Goal: Task Accomplishment & Management: Manage account settings

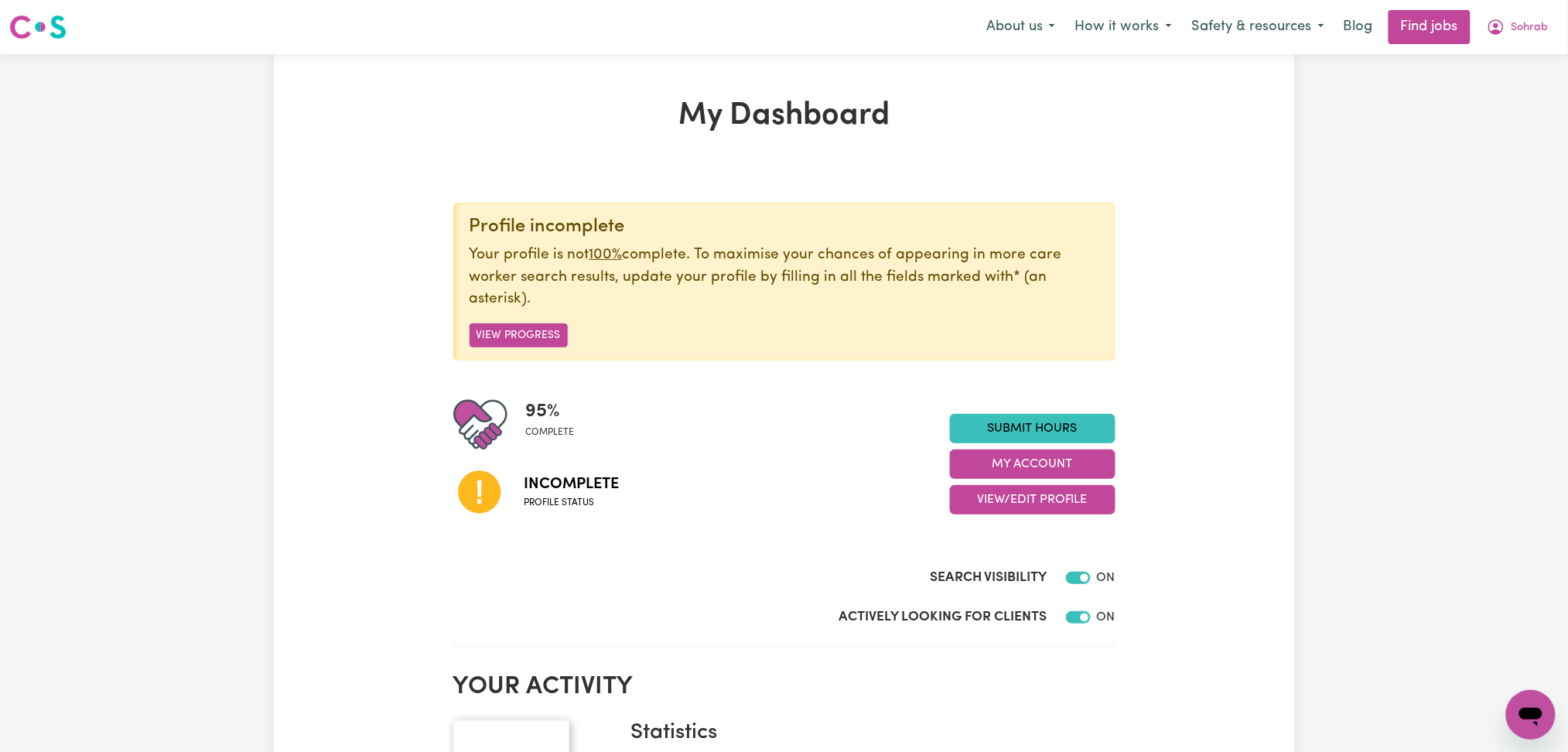
scroll to position [103, 0]
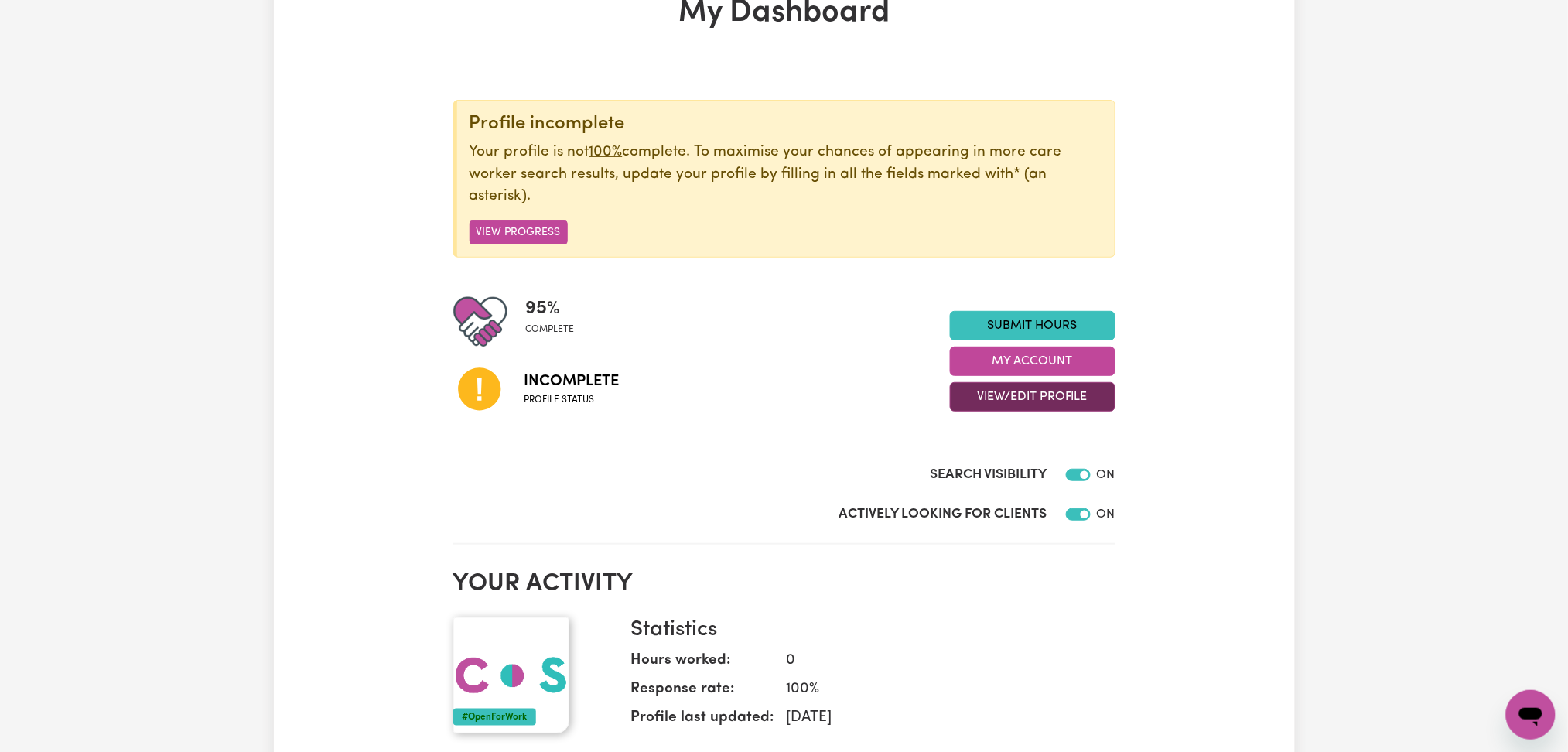
click at [980, 395] on button "View/Edit Profile" at bounding box center [1032, 397] width 165 height 30
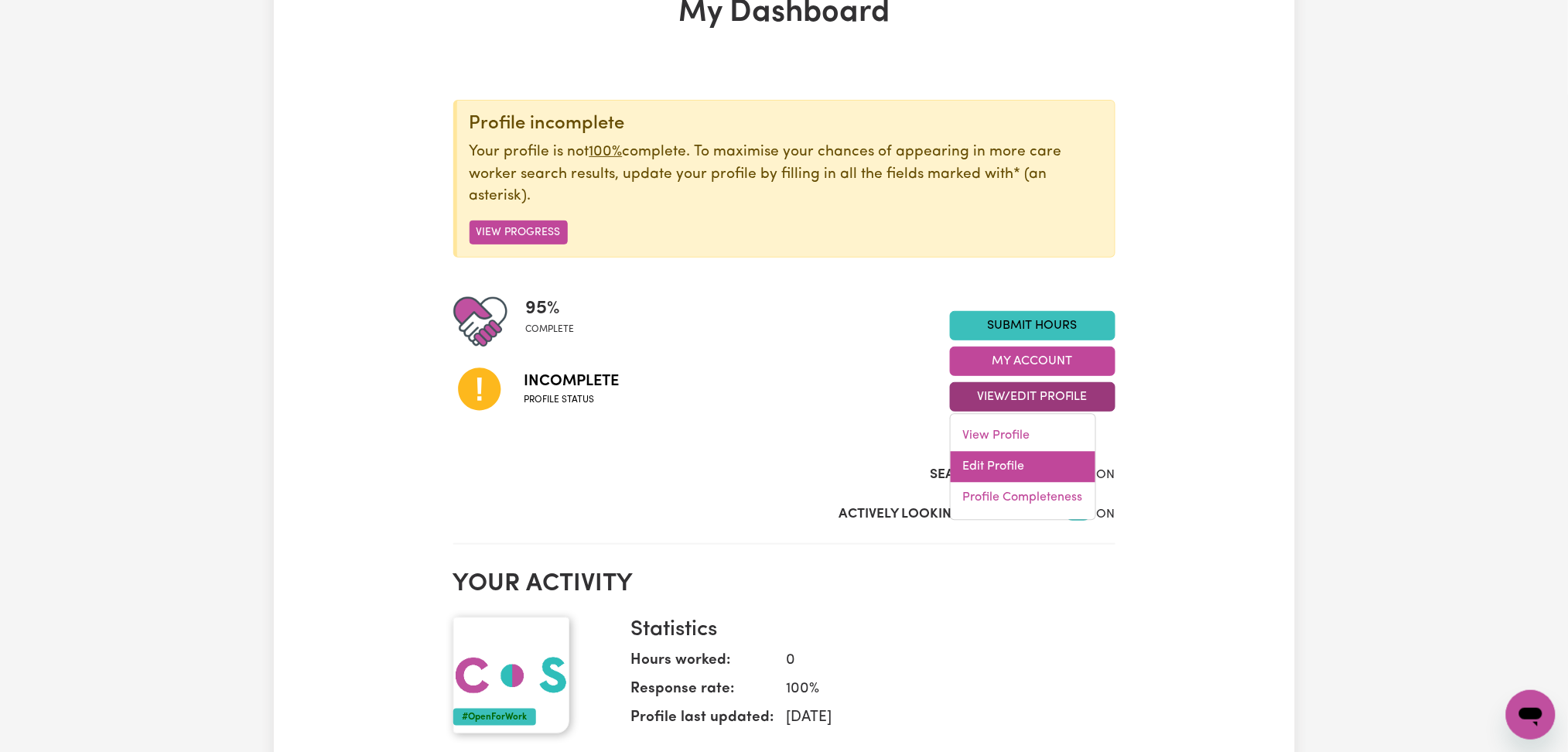
click at [977, 474] on link "Edit Profile" at bounding box center [1023, 467] width 145 height 31
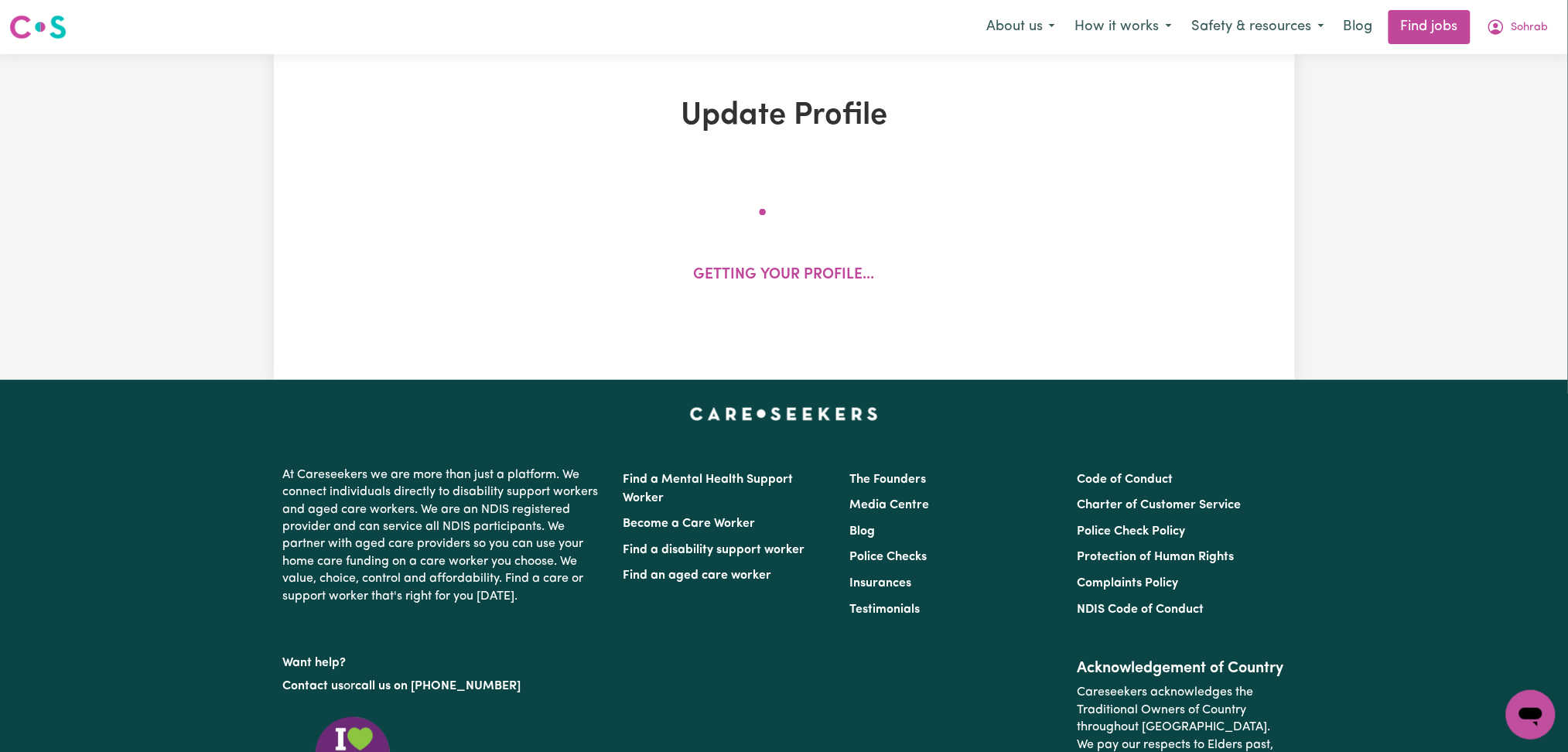
select select "[DEMOGRAPHIC_DATA]"
select select "[DEMOGRAPHIC_DATA] Citizen"
select select "Studying a healthcare related degree or qualification"
select select "40"
select select "45"
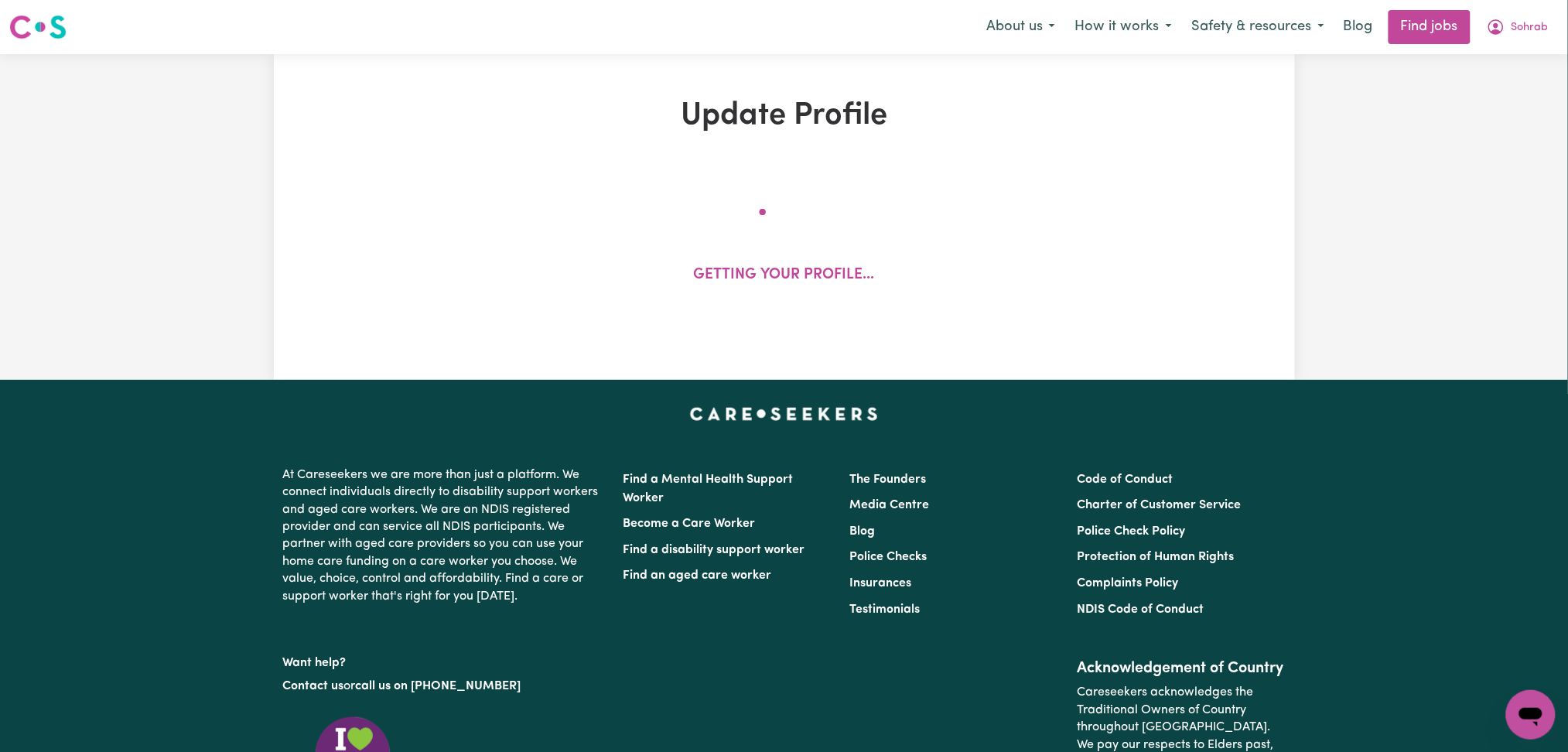
select select "65"
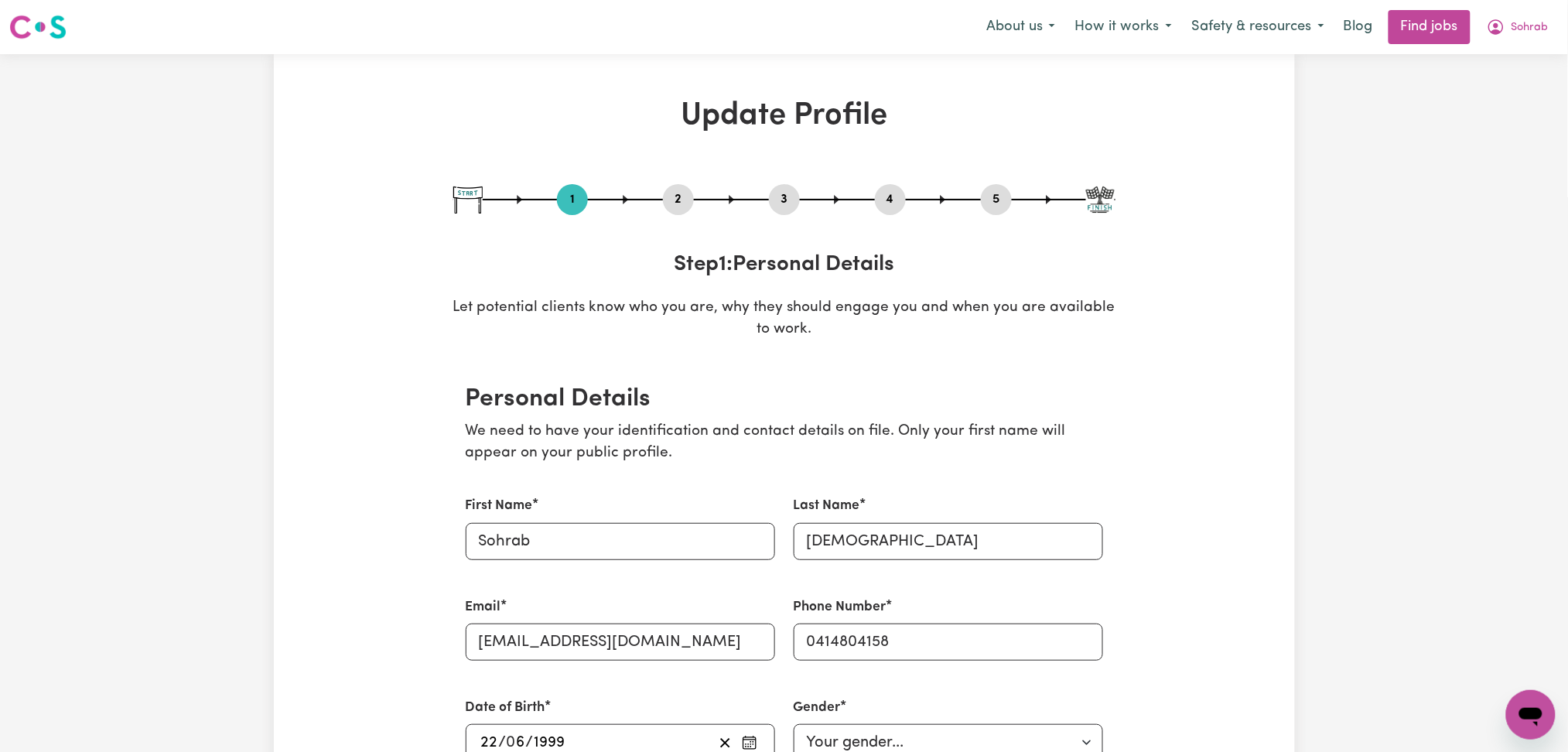
click at [683, 197] on button "2" at bounding box center [678, 199] width 31 height 20
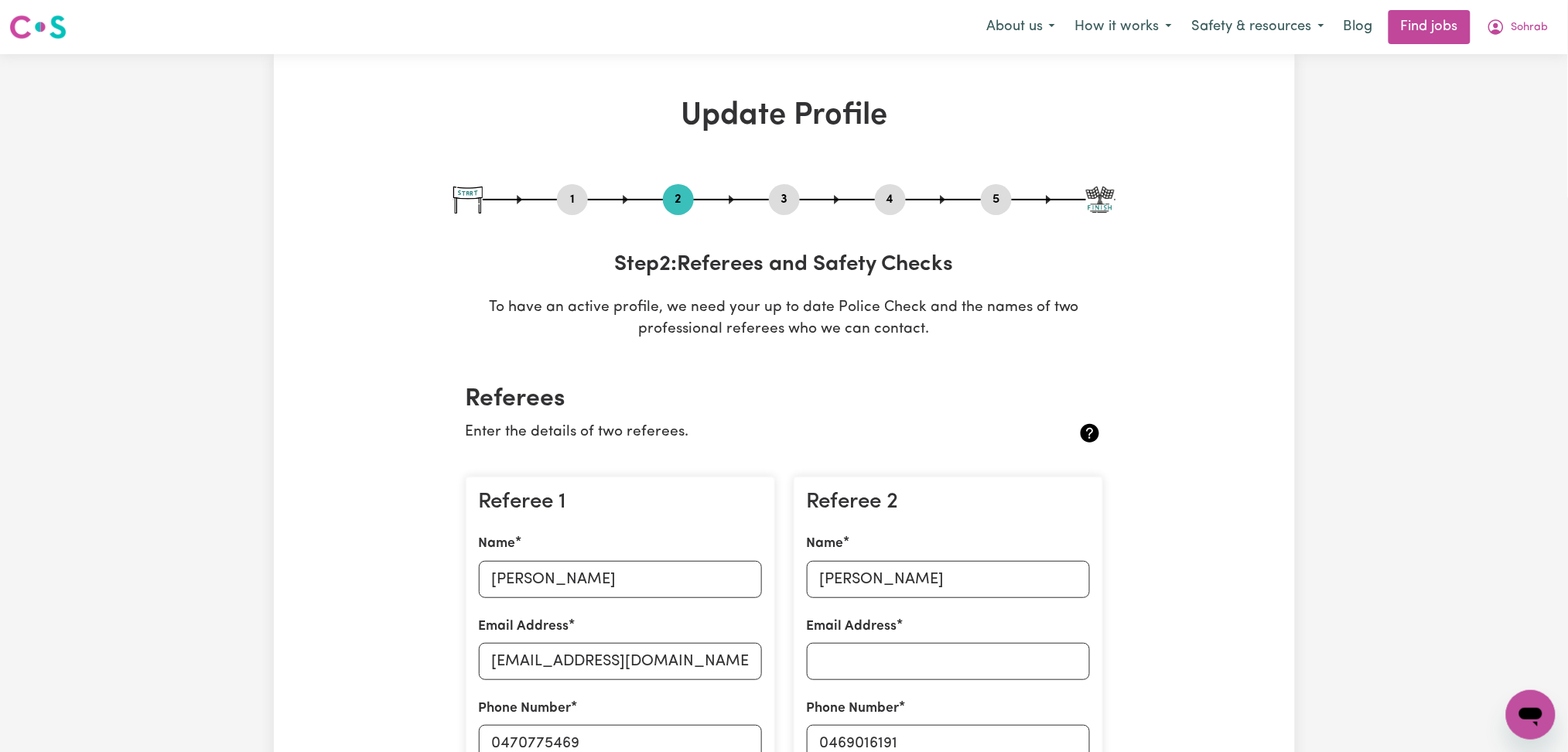
scroll to position [309, 0]
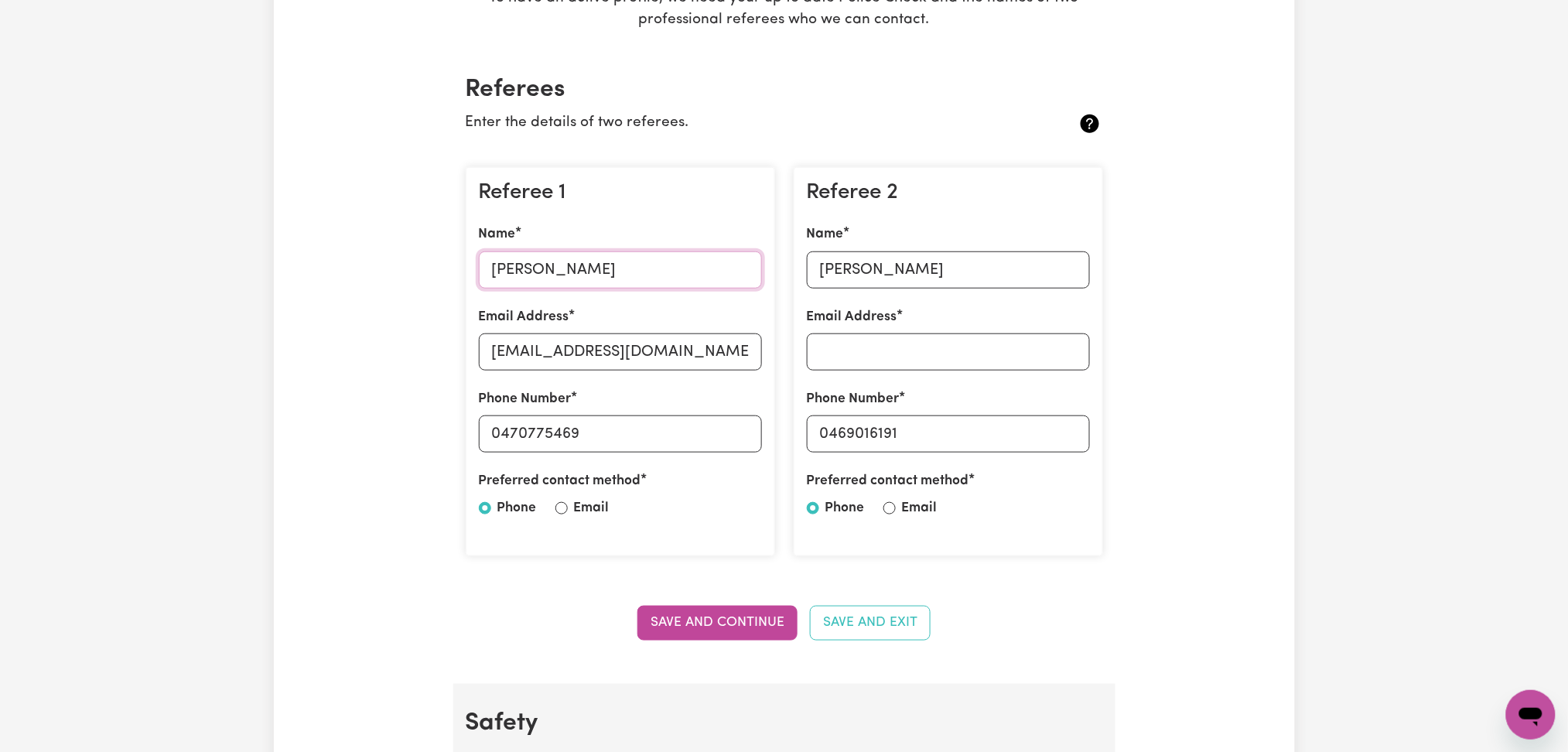
click at [523, 270] on input "[PERSON_NAME]" at bounding box center [620, 270] width 283 height 37
paste input "[PERSON_NAME]"
type input "[PERSON_NAME]"
drag, startPoint x: 647, startPoint y: 377, endPoint x: 625, endPoint y: 349, distance: 35.6
click at [645, 376] on div "Referee 1 Name [PERSON_NAME] Email Address [EMAIL_ADDRESS][DOMAIN_NAME] Phone N…" at bounding box center [620, 362] width 309 height 390
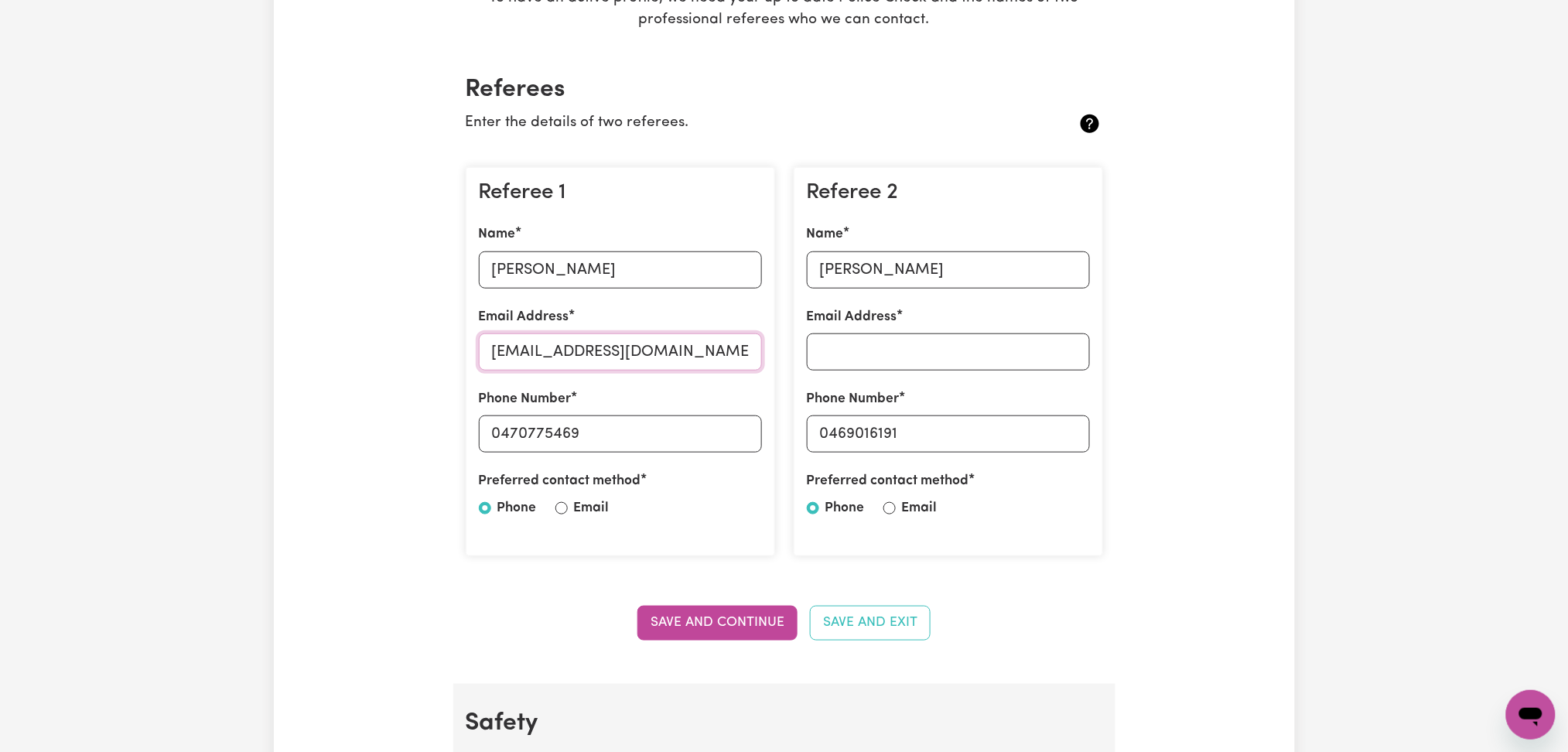
click at [625, 349] on input "[EMAIL_ADDRESS][DOMAIN_NAME]" at bounding box center [620, 352] width 283 height 37
paste input "[EMAIL_ADDRESS][DOMAIN_NAME] 402204955"
drag, startPoint x: 670, startPoint y: 347, endPoint x: 906, endPoint y: 347, distance: 236.0
click at [906, 347] on div "Referee 1 Name [PERSON_NAME] Email Address [EMAIL_ADDRESS][DOMAIN_NAME] 4022049…" at bounding box center [784, 362] width 656 height 415
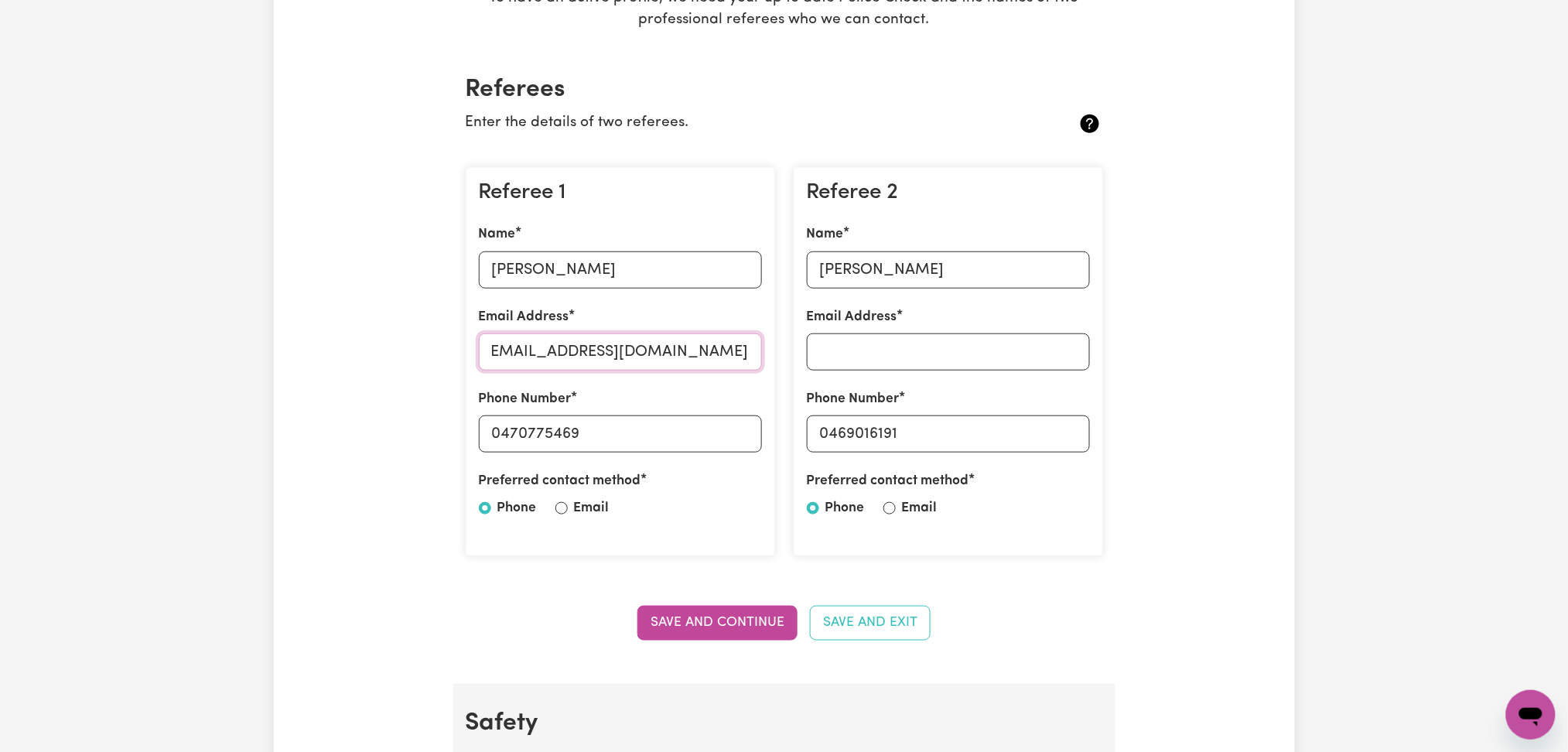
scroll to position [0, 0]
type input "[EMAIL_ADDRESS][DOMAIN_NAME]"
paste input "02204955"
drag, startPoint x: 501, startPoint y: 436, endPoint x: 639, endPoint y: 438, distance: 138.0
click at [639, 438] on input "0402204955" at bounding box center [620, 434] width 283 height 37
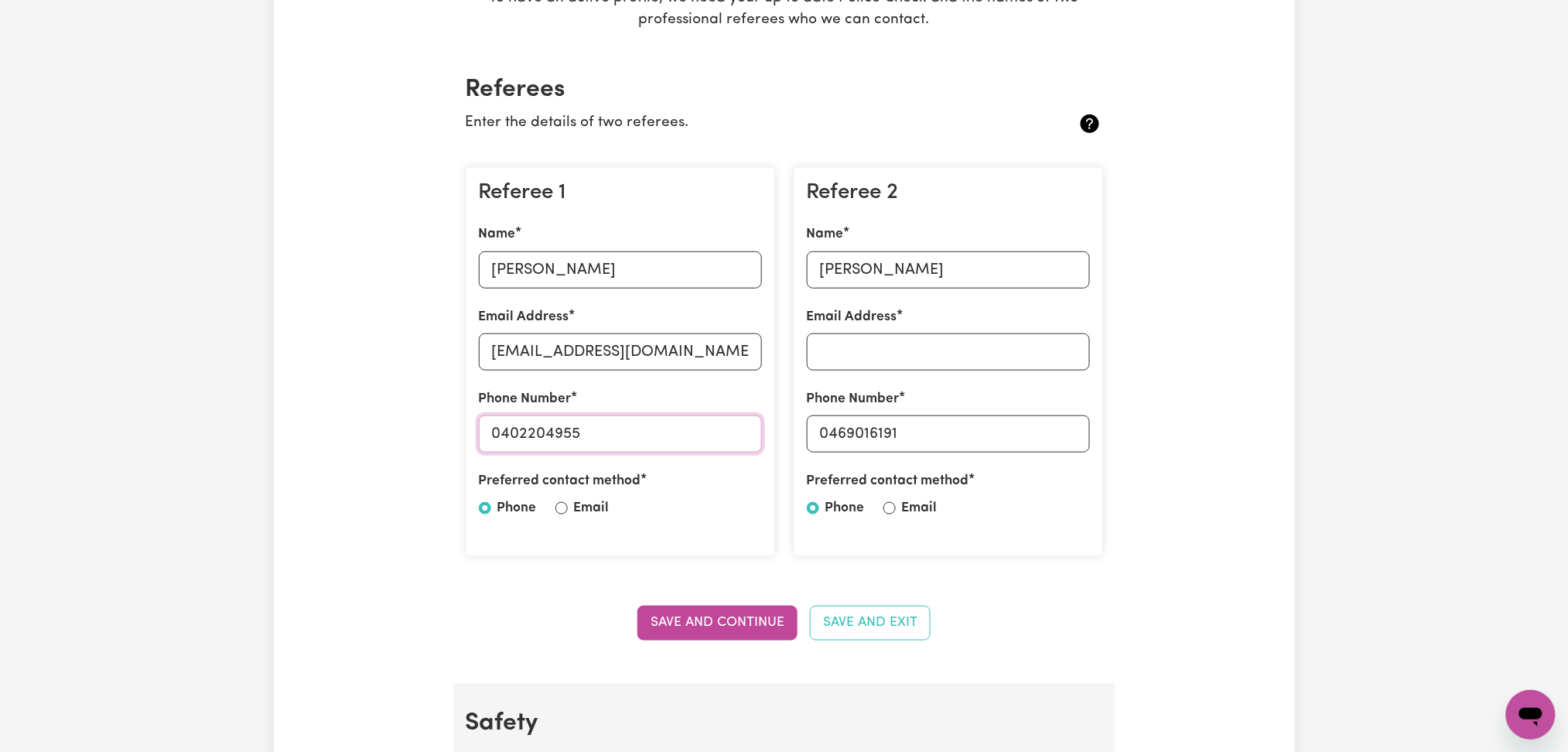
type input "0402204955"
click at [949, 264] on input "[PERSON_NAME]" at bounding box center [948, 270] width 283 height 37
paste input "[PERSON_NAME]"
type input "[DEMOGRAPHIC_DATA][PERSON_NAME]"
click at [918, 346] on input "Email Address" at bounding box center [948, 352] width 283 height 37
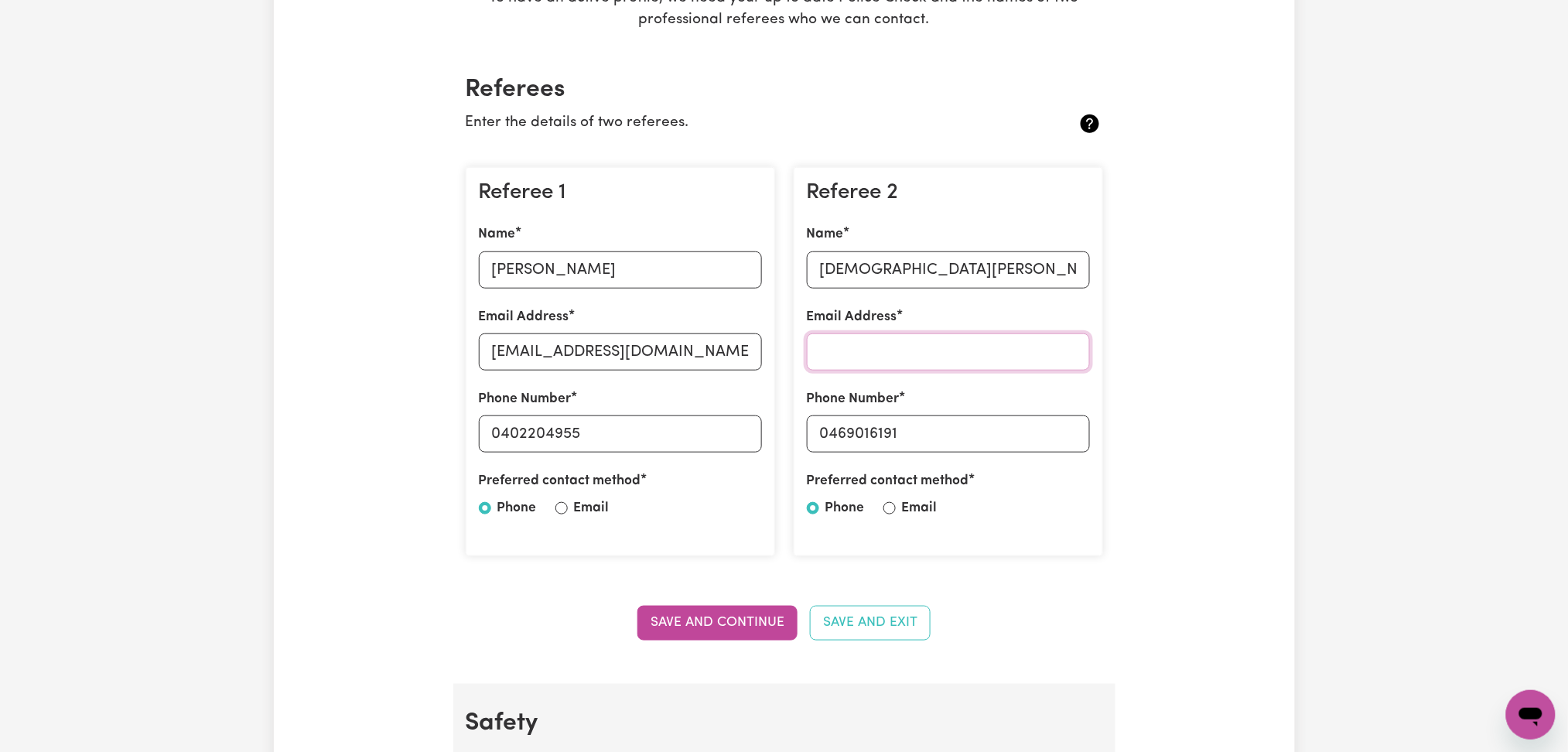
paste input "[EMAIL_ADDRESS][DOMAIN_NAME]"
type input "[EMAIL_ADDRESS][DOMAIN_NAME]"
click at [836, 435] on input "0469016191" at bounding box center [948, 434] width 283 height 37
drag, startPoint x: 831, startPoint y: 425, endPoint x: 1049, endPoint y: 425, distance: 218.0
click at [1049, 425] on input "0469016191" at bounding box center [948, 434] width 283 height 37
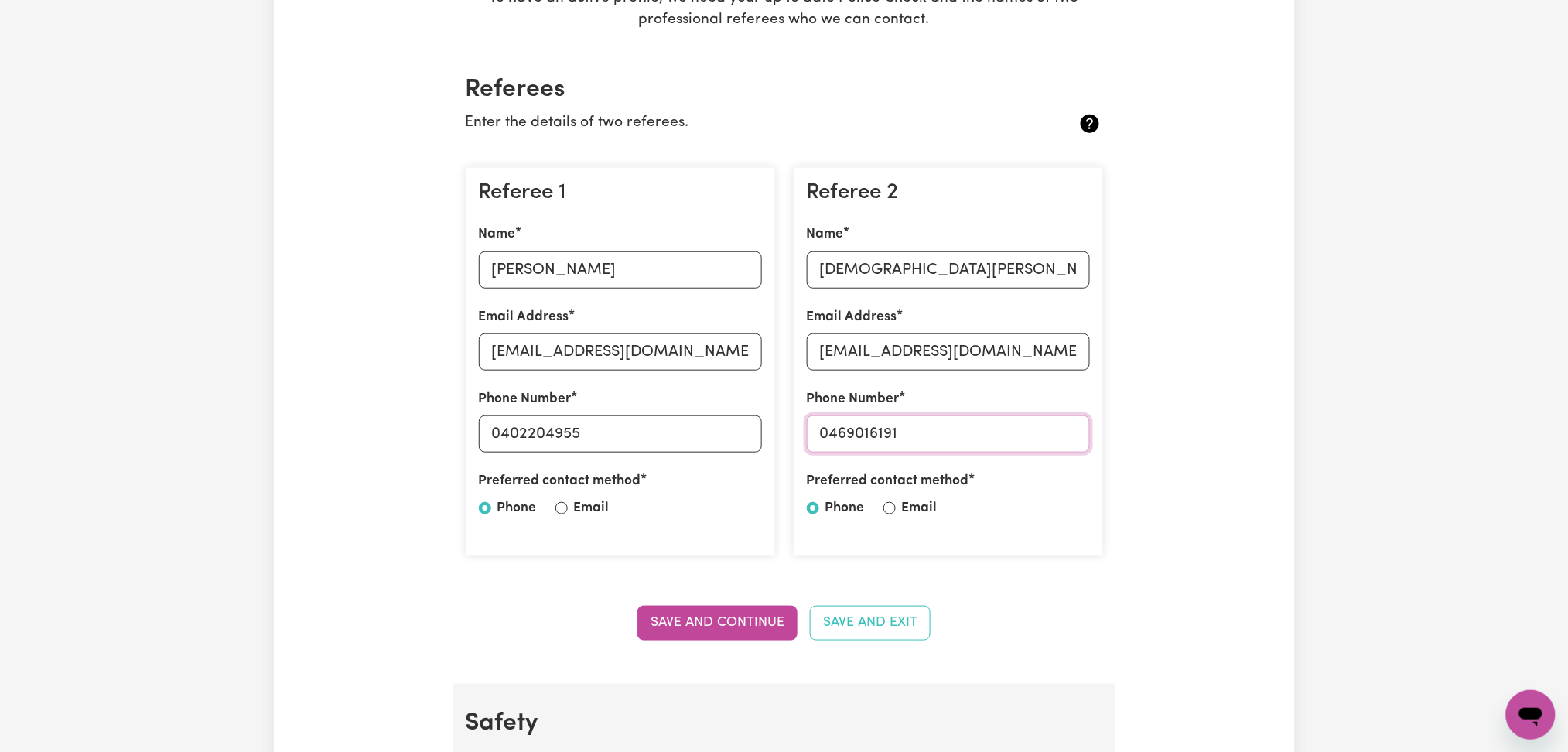
paste input "12906683"
type input "0412906683"
click at [763, 620] on button "Save and Continue" at bounding box center [717, 622] width 160 height 34
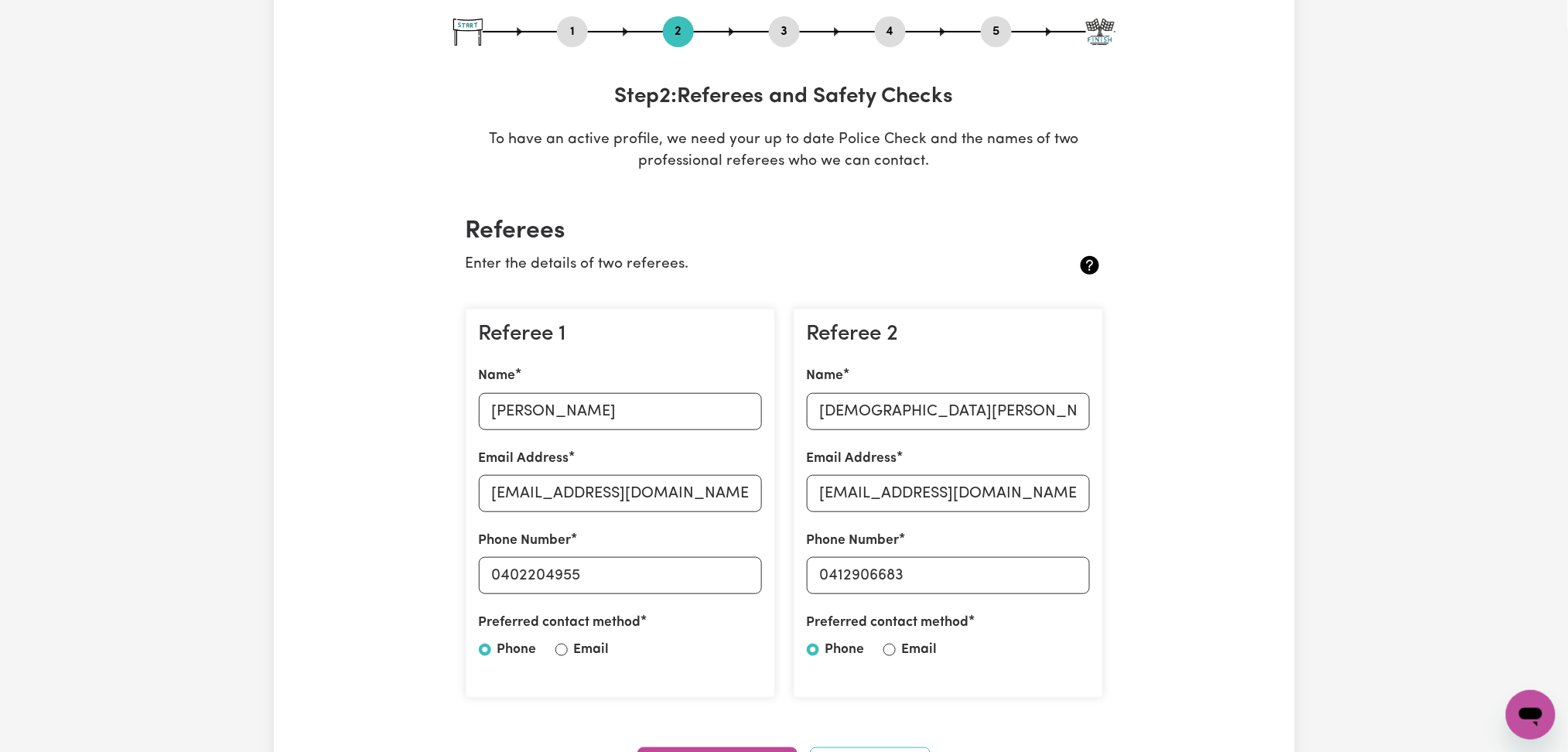
scroll to position [65, 0]
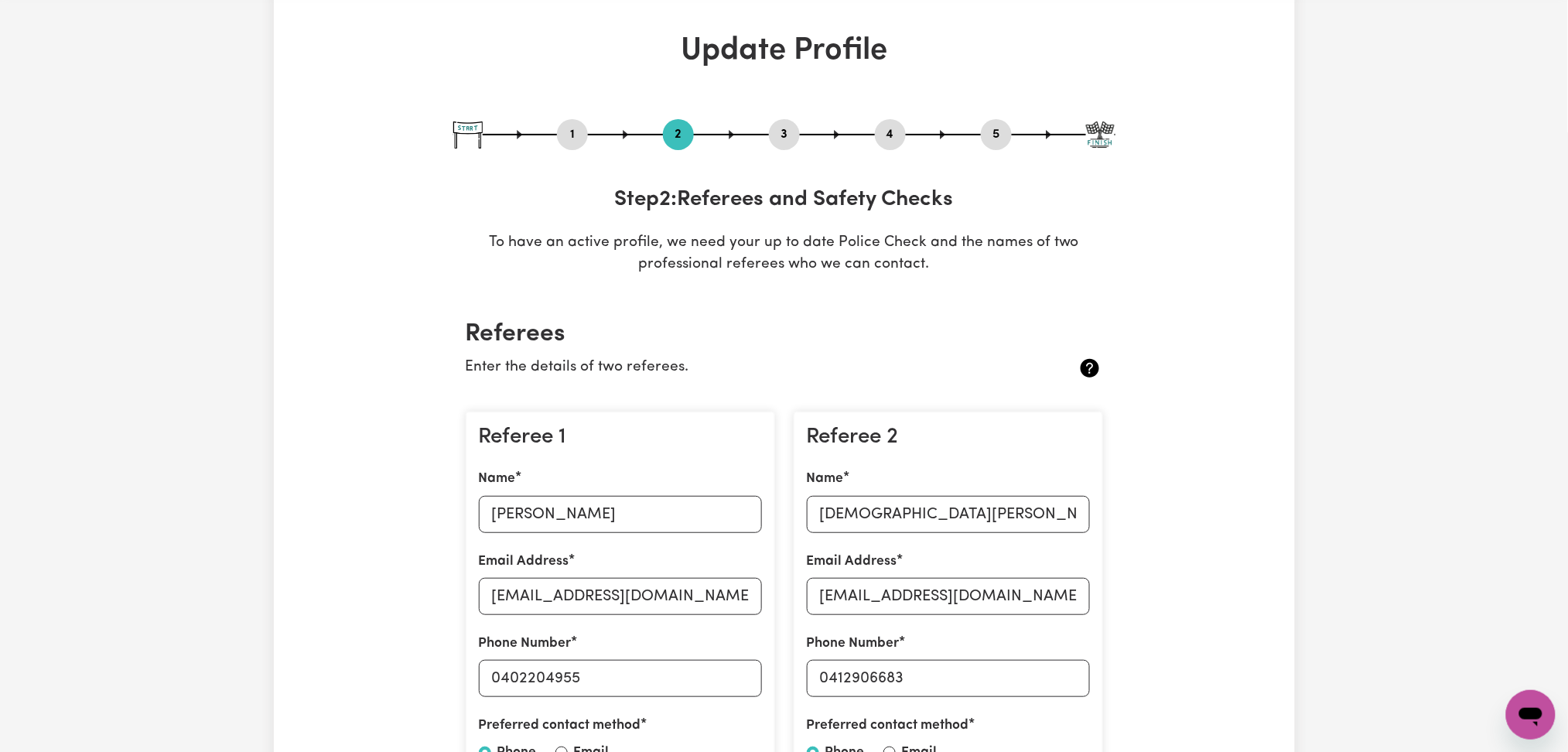
click at [908, 136] on div "1 2 3 4 5" at bounding box center [784, 134] width 662 height 31
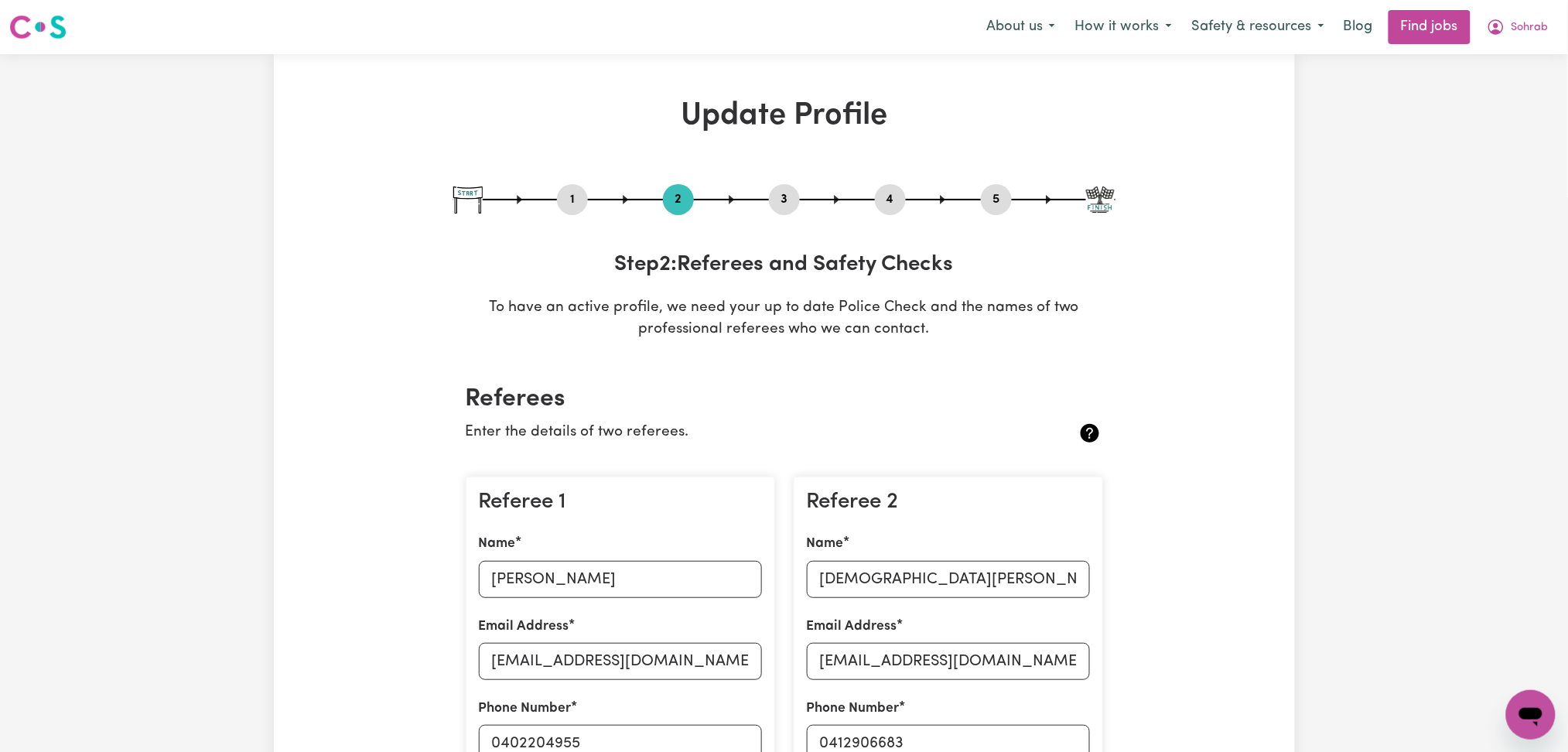
click at [893, 199] on button "4" at bounding box center [890, 199] width 31 height 20
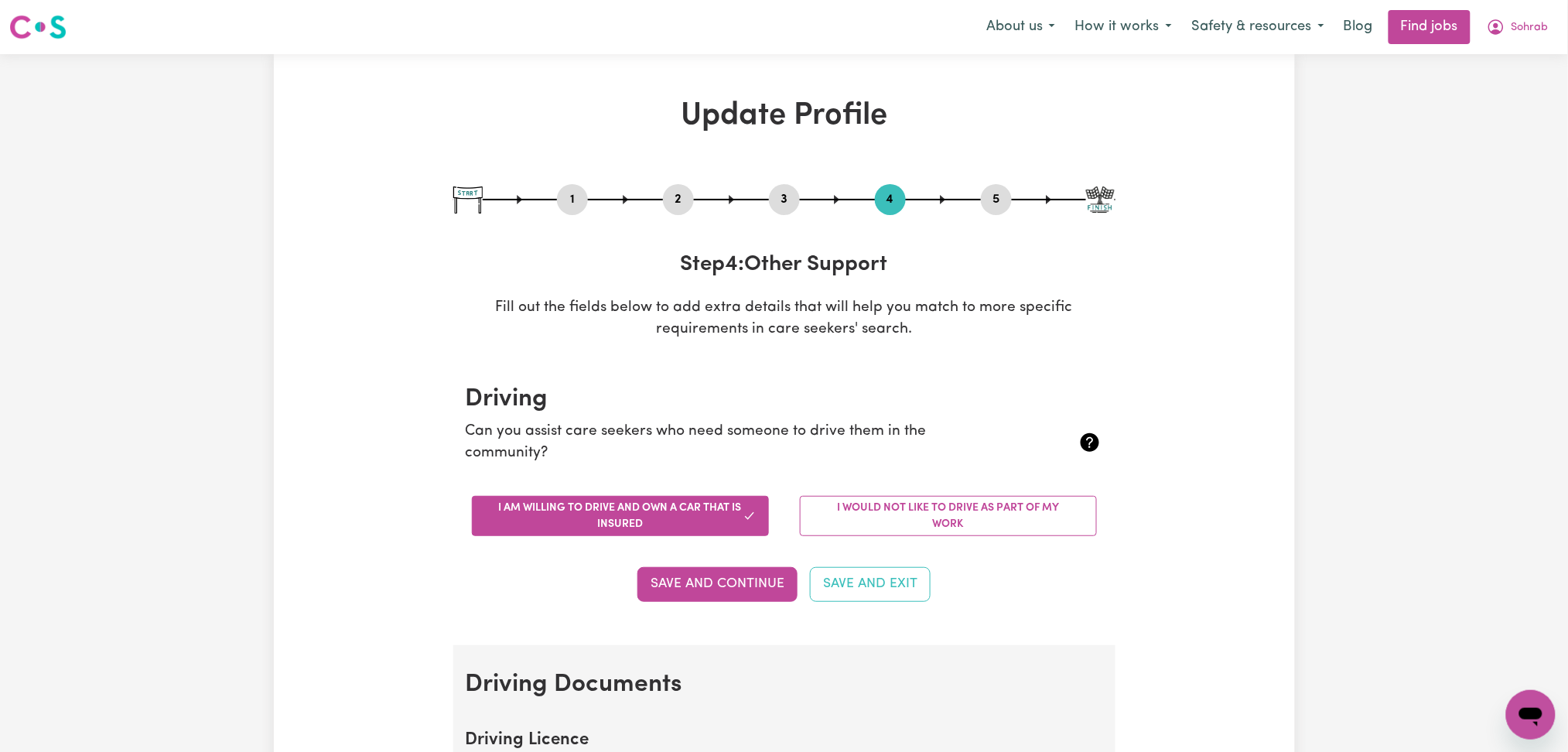
click at [572, 206] on button "1" at bounding box center [572, 199] width 31 height 20
select select "[DEMOGRAPHIC_DATA]"
select select "[DEMOGRAPHIC_DATA] Citizen"
select select "Studying a healthcare related degree or qualification"
select select "40"
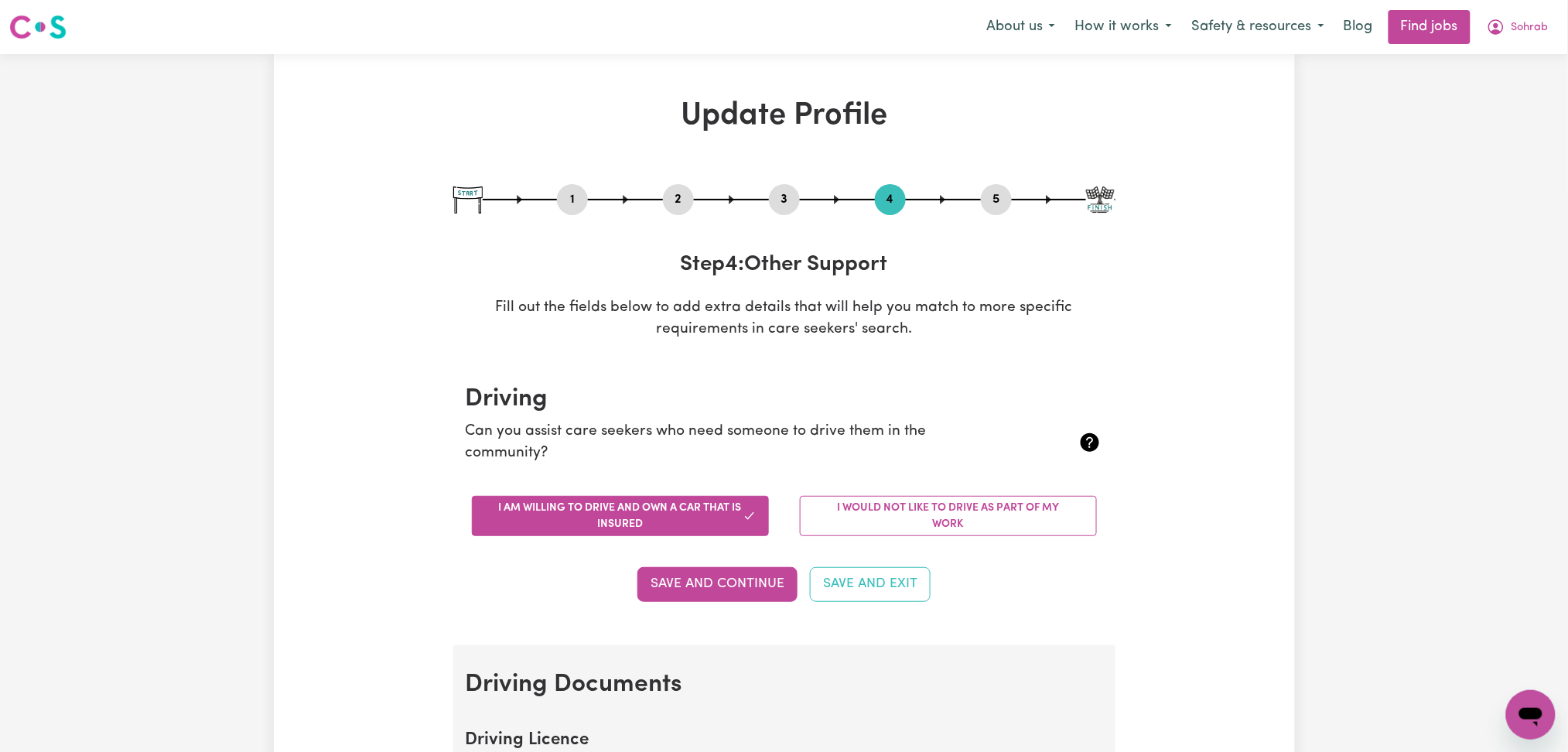
select select "45"
select select "65"
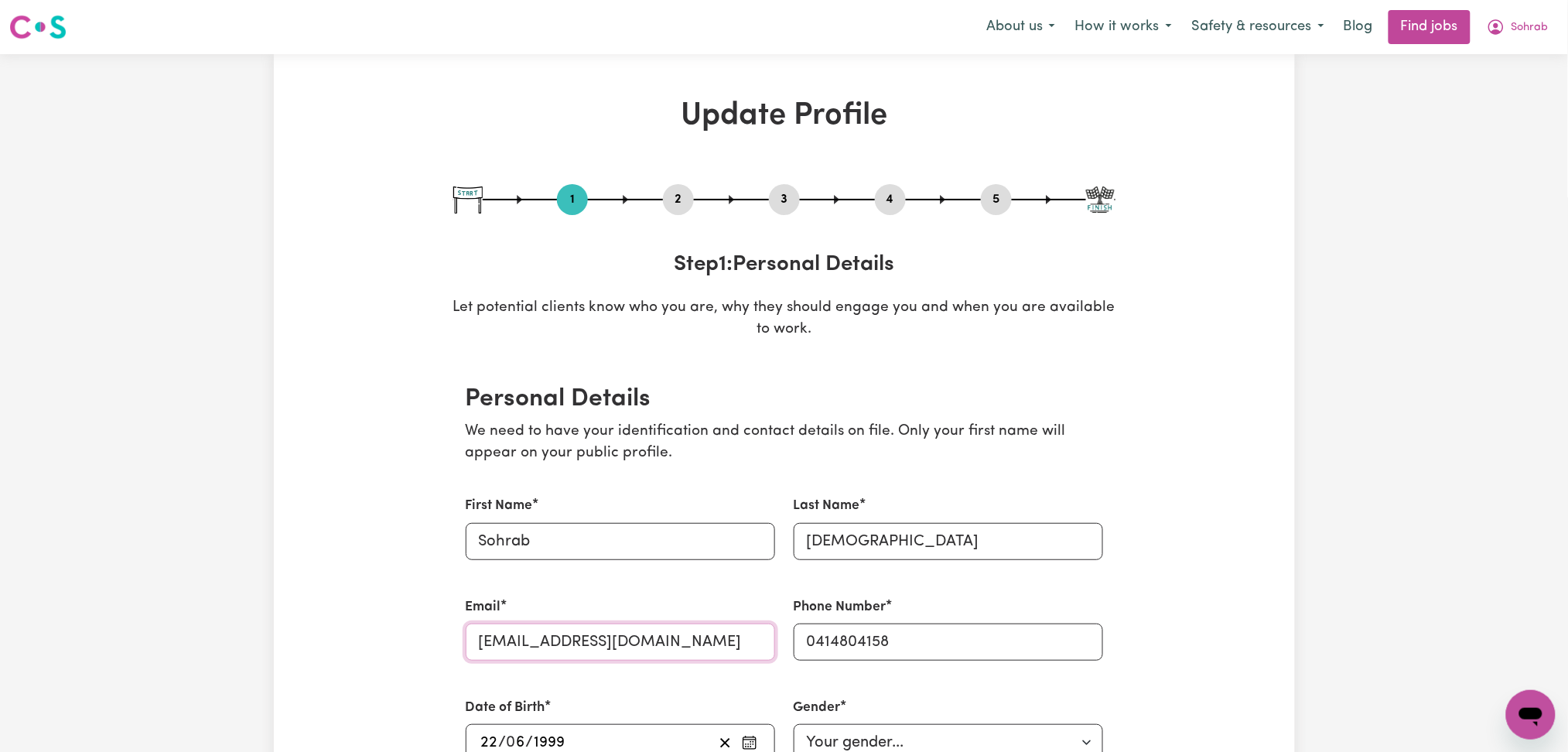
click at [578, 634] on input "[EMAIL_ADDRESS][DOMAIN_NAME]" at bounding box center [620, 642] width 309 height 37
click at [880, 199] on button "4" at bounding box center [890, 199] width 31 height 20
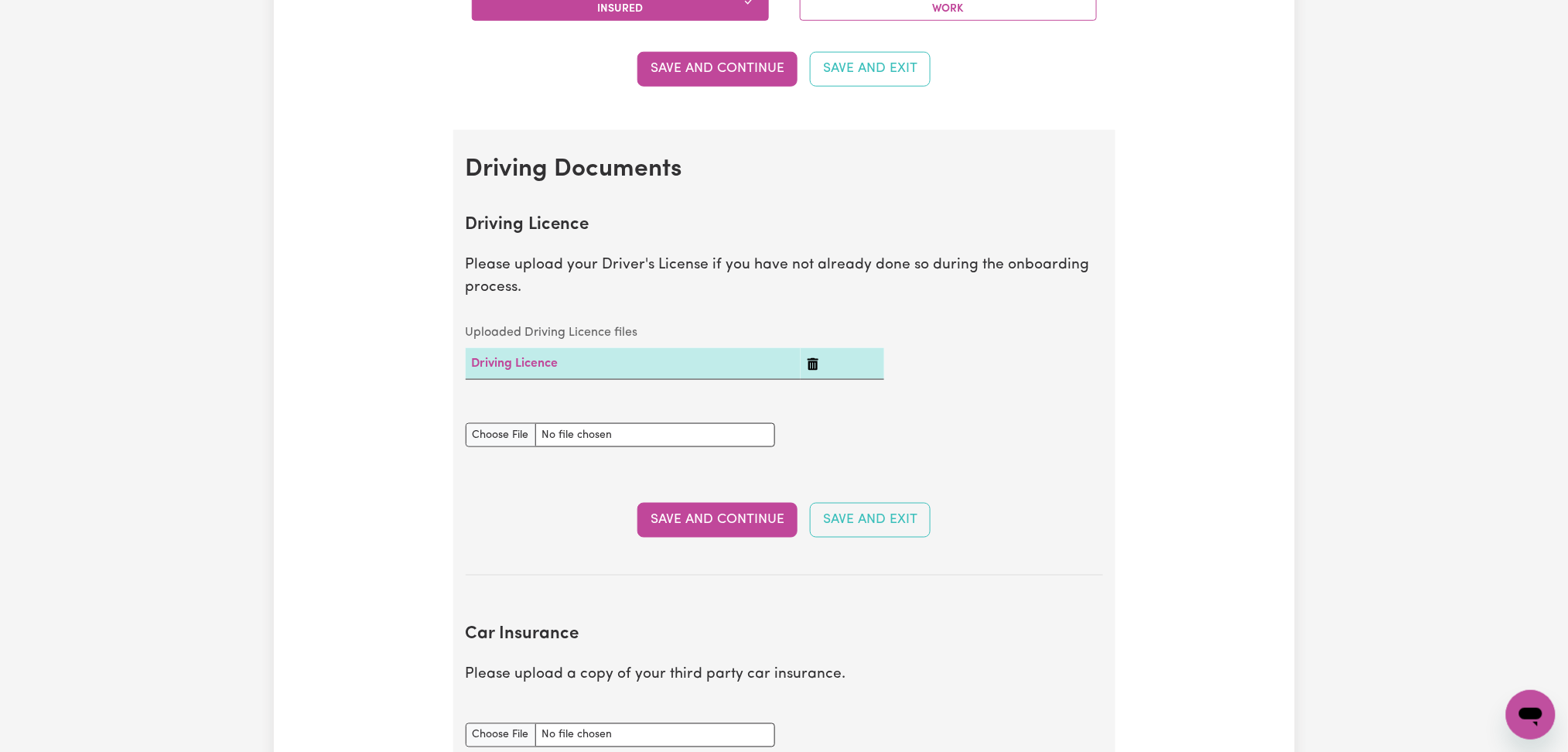
scroll to position [825, 0]
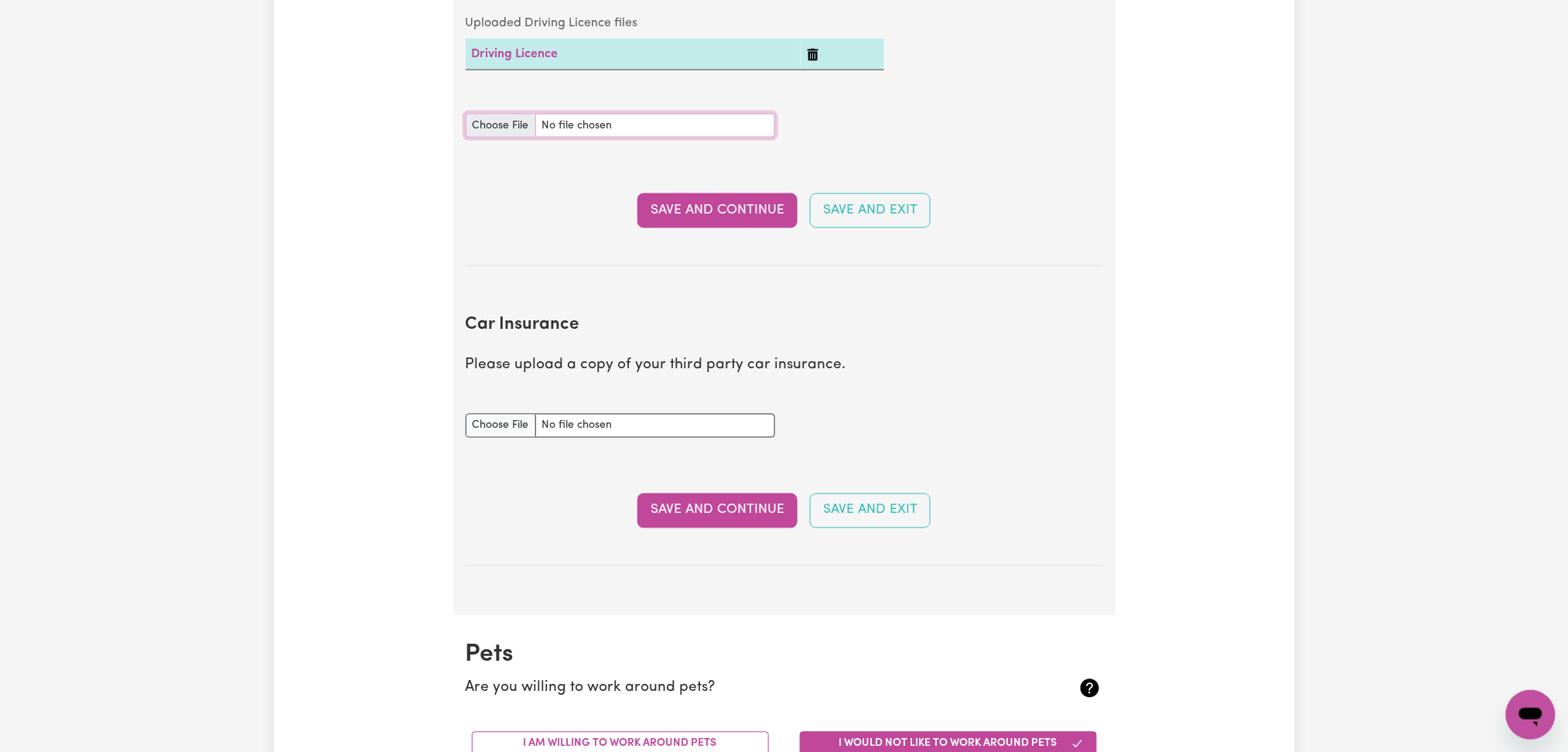
click at [501, 133] on input "Driving Licence document" at bounding box center [620, 125] width 309 height 24
type input "C:\fakepath\[PERSON_NAME] DL.png"
click at [483, 418] on input "Car Insurance document" at bounding box center [620, 425] width 309 height 24
type input "C:\fakepath\[PERSON_NAME] VIC Roads Car Registration 23112025.png"
click at [762, 218] on button "Save and Continue" at bounding box center [717, 209] width 160 height 34
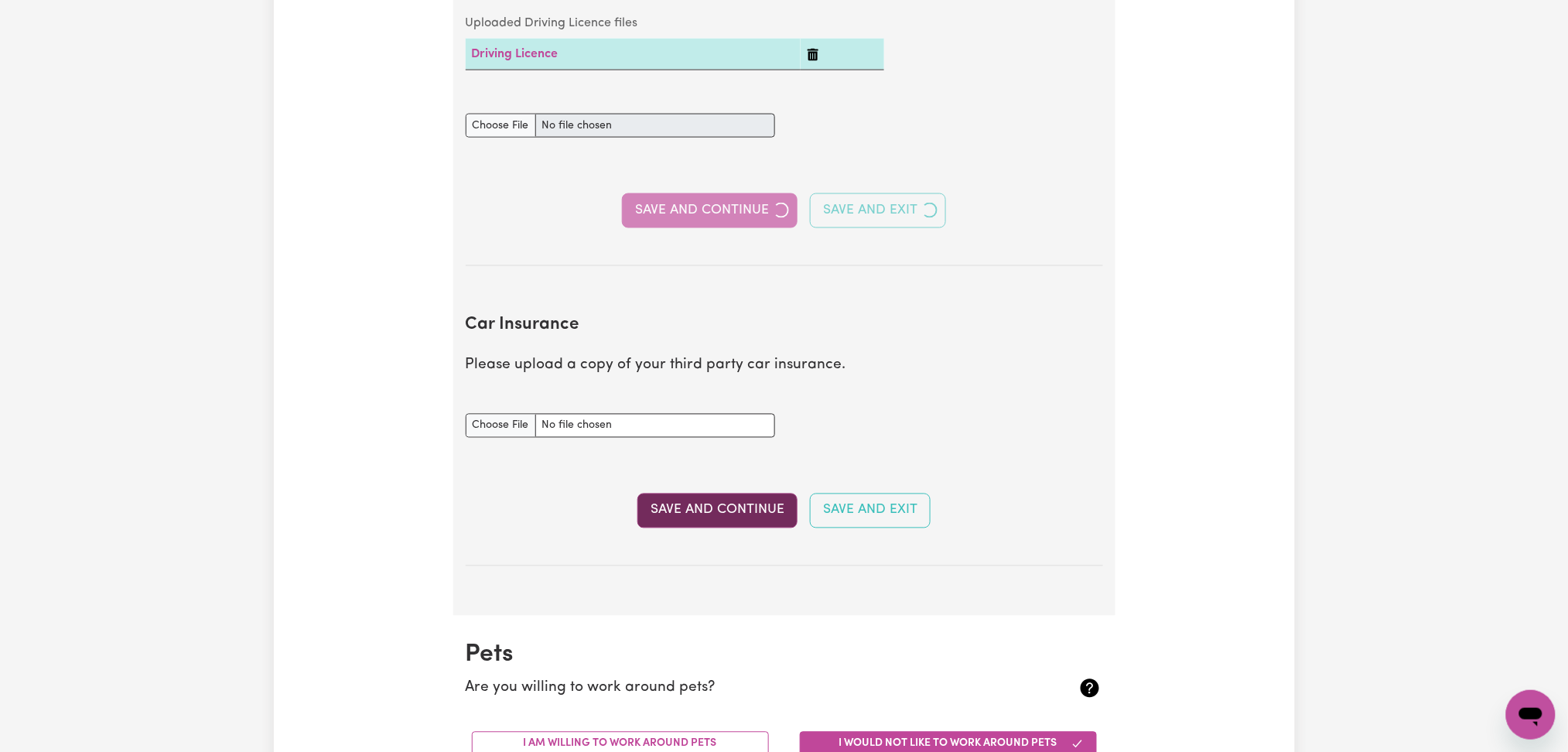
click at [742, 522] on button "Save and Continue" at bounding box center [717, 510] width 160 height 34
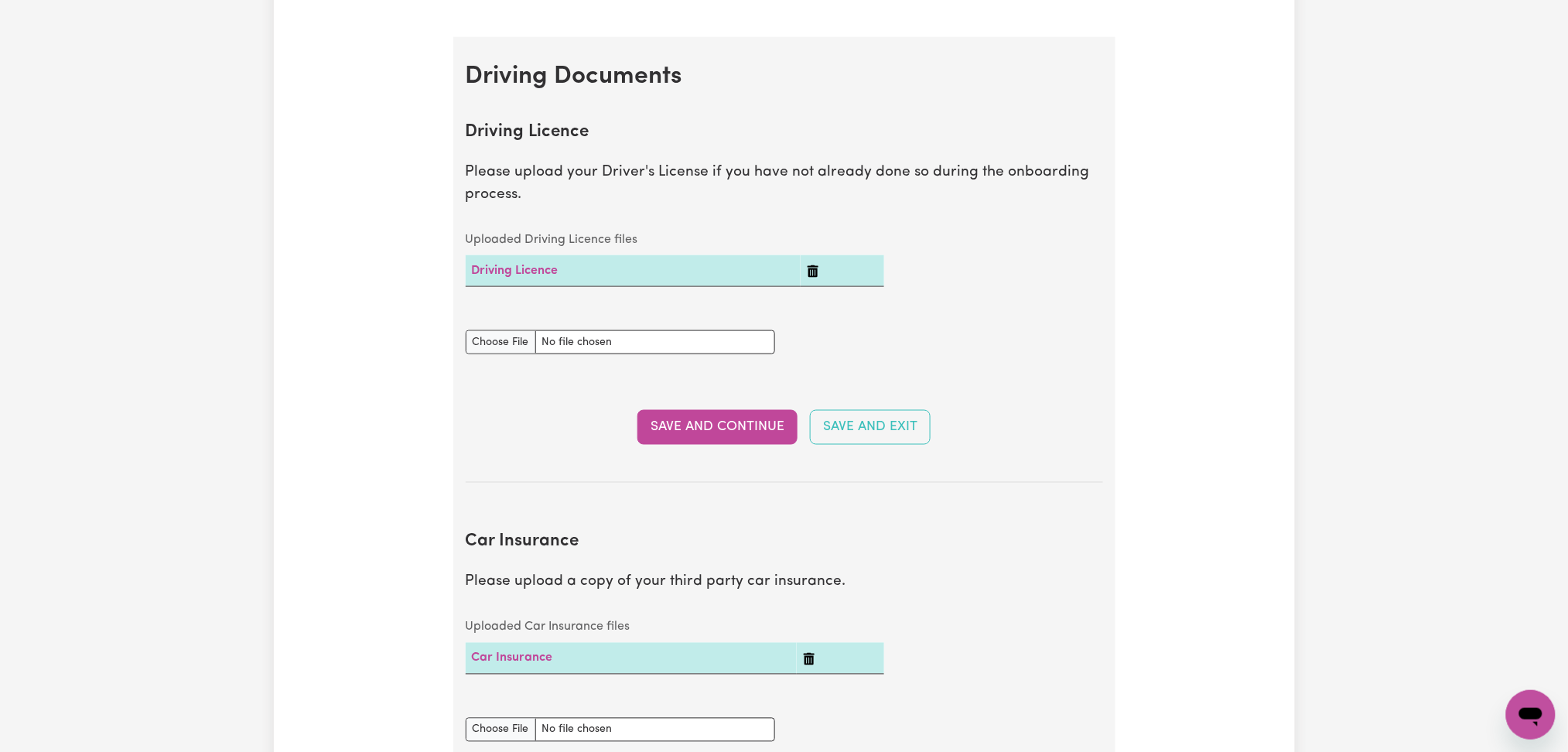
scroll to position [0, 0]
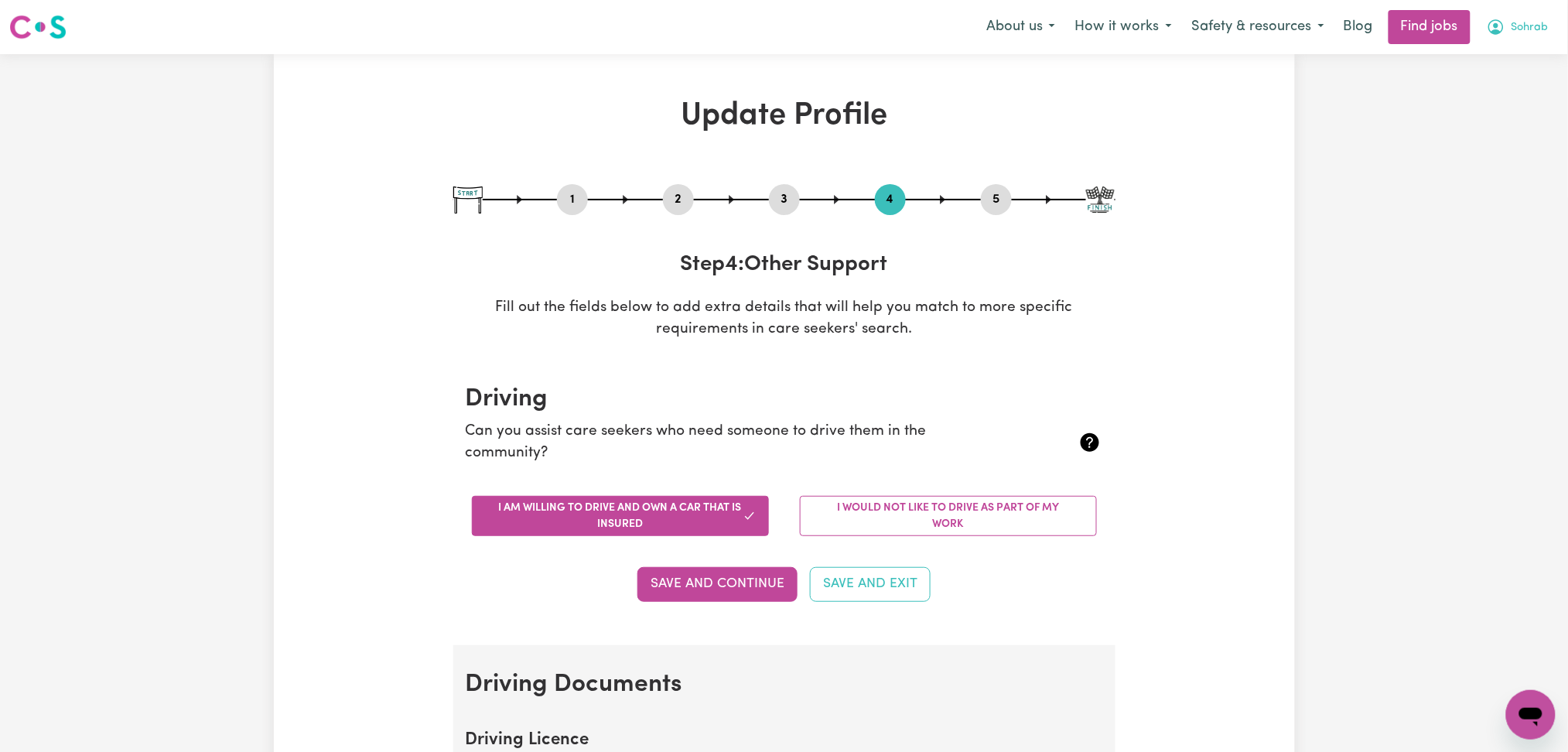
click at [1517, 26] on span "Sohrab" at bounding box center [1530, 28] width 37 height 17
click at [1485, 127] on link "Logout" at bounding box center [1496, 118] width 122 height 30
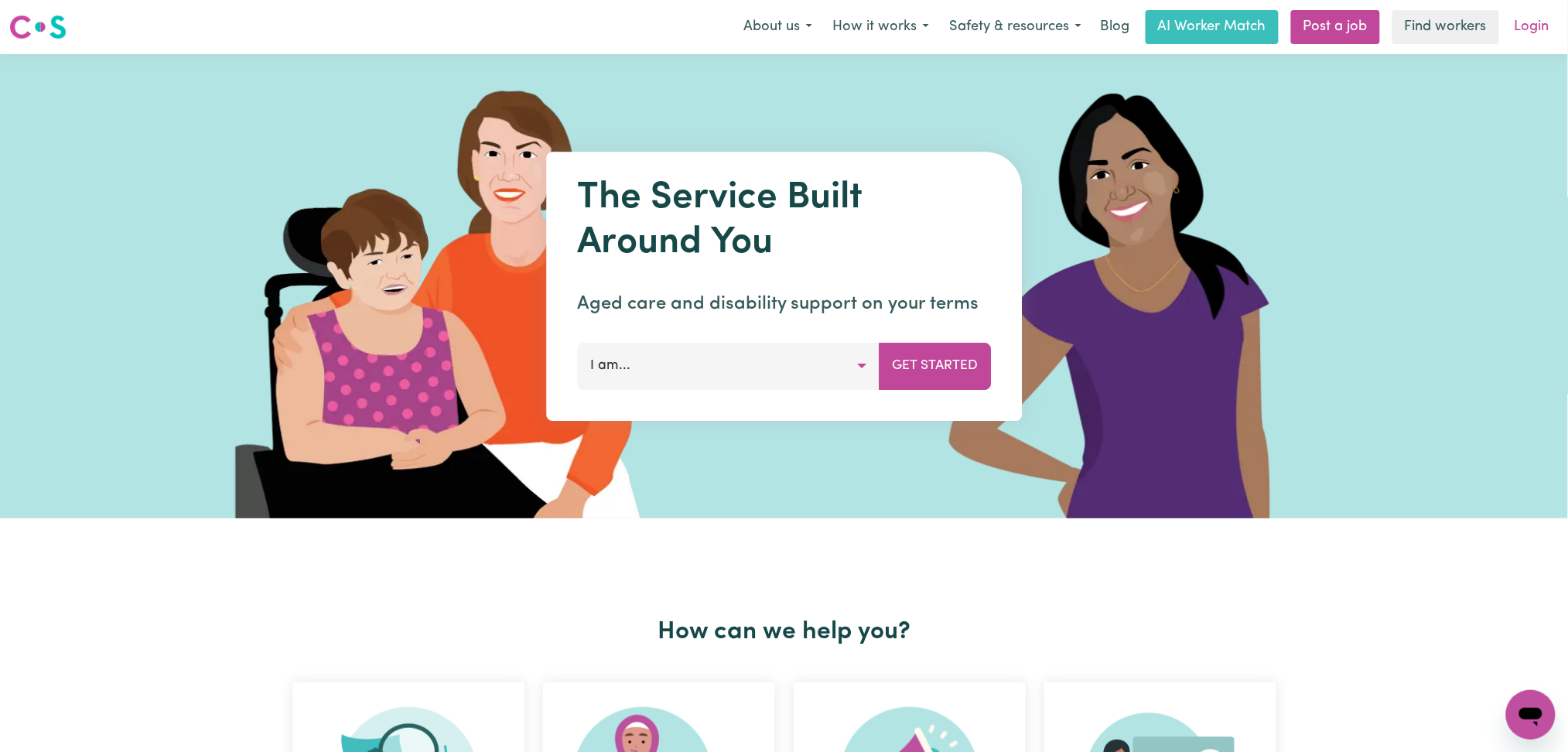
click at [1554, 30] on link "Login" at bounding box center [1532, 26] width 54 height 34
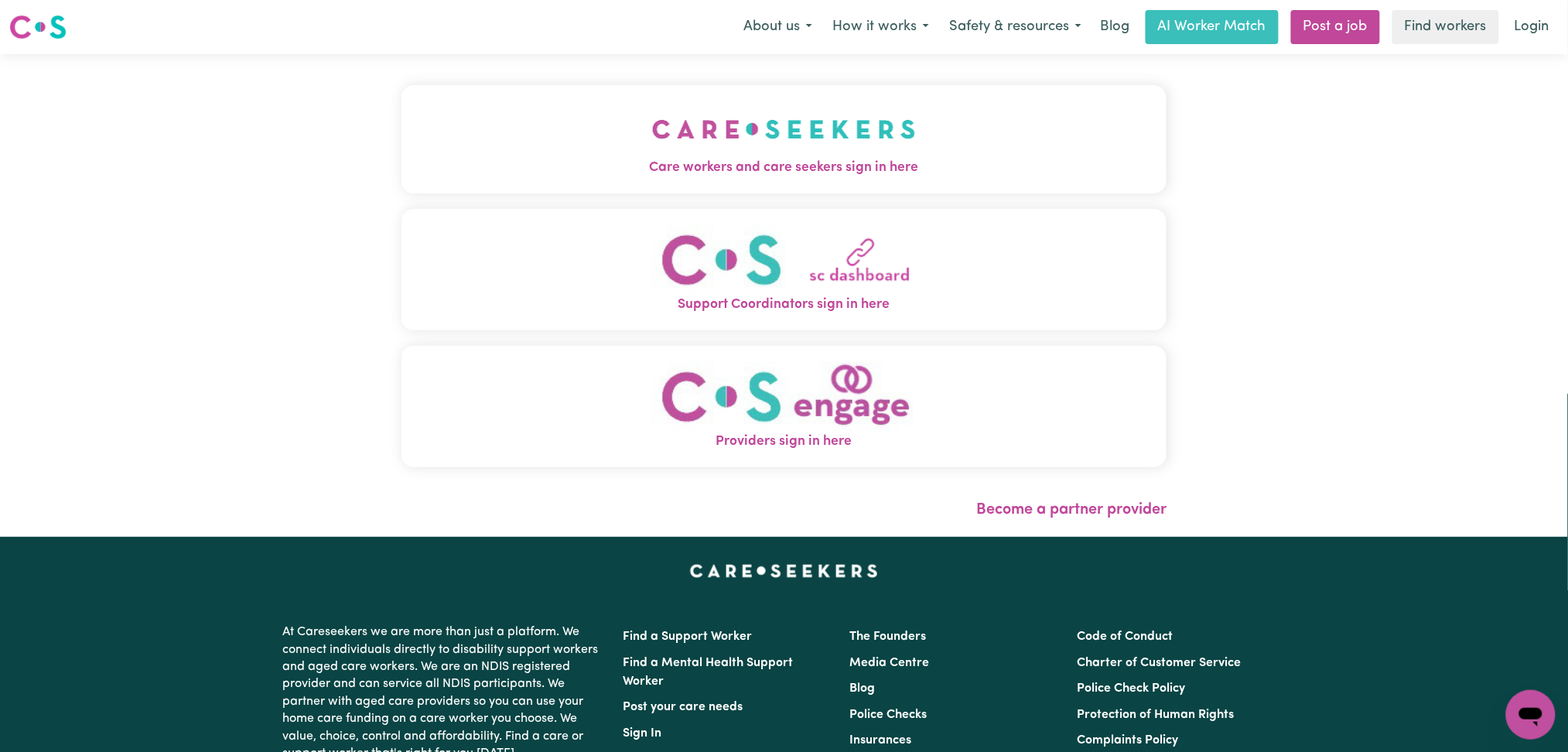
click at [873, 118] on div "Care workers and care seekers sign in here Support Coordinators sign in here Pr…" at bounding box center [784, 295] width 784 height 483
click at [710, 158] on span "Care workers and care seekers sign in here" at bounding box center [784, 167] width 765 height 20
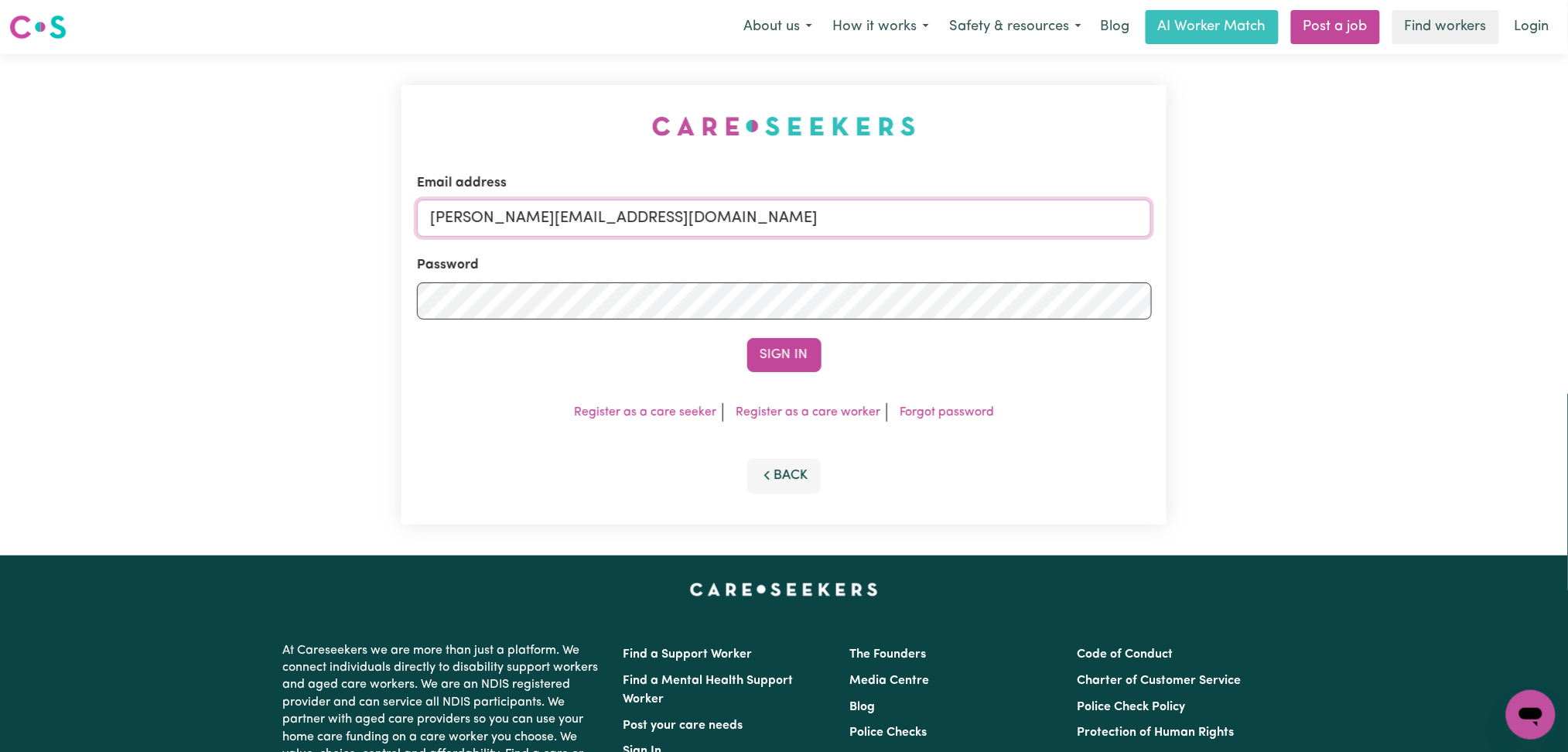
click at [747, 229] on input "[PERSON_NAME][EMAIL_ADDRESS][DOMAIN_NAME]" at bounding box center [784, 218] width 735 height 37
click at [1097, 286] on form "Email address Superuser~[EMAIL_ADDRESS][DOMAIN_NAME] Password Sign In" at bounding box center [784, 272] width 735 height 199
type input "Superuser~[EMAIL_ADDRESS][DOMAIN_NAME]"
click at [803, 360] on button "Sign In" at bounding box center [784, 354] width 74 height 34
